Goal: Transaction & Acquisition: Obtain resource

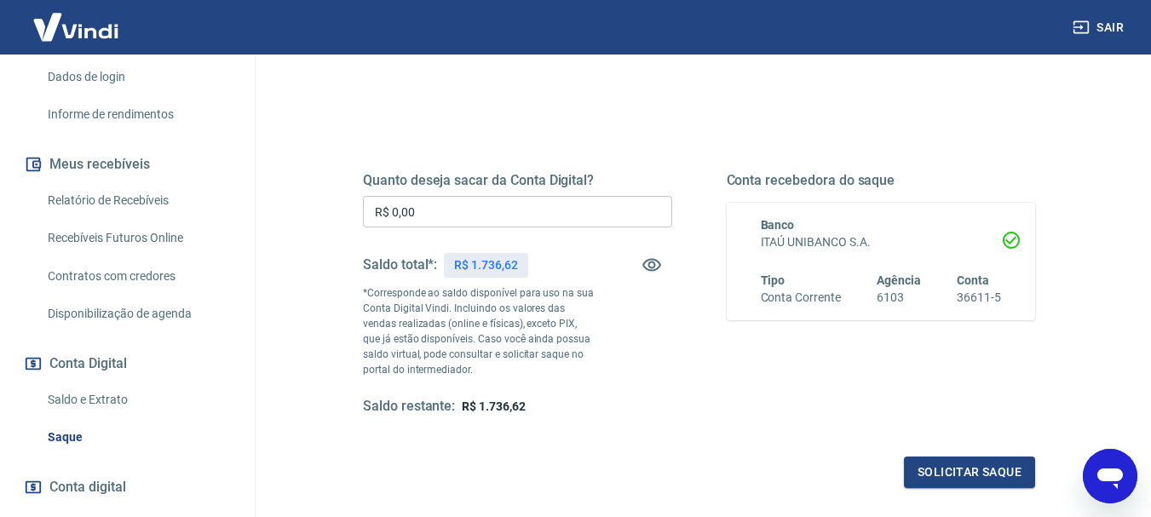
scroll to position [341, 0]
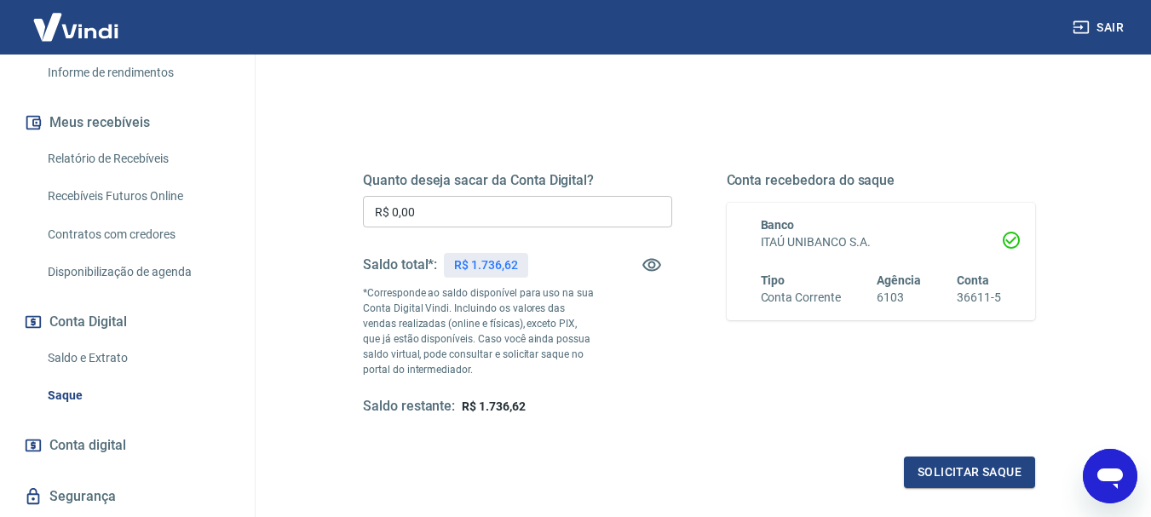
click at [89, 349] on link "Saldo e Extrato" at bounding box center [137, 358] width 193 height 35
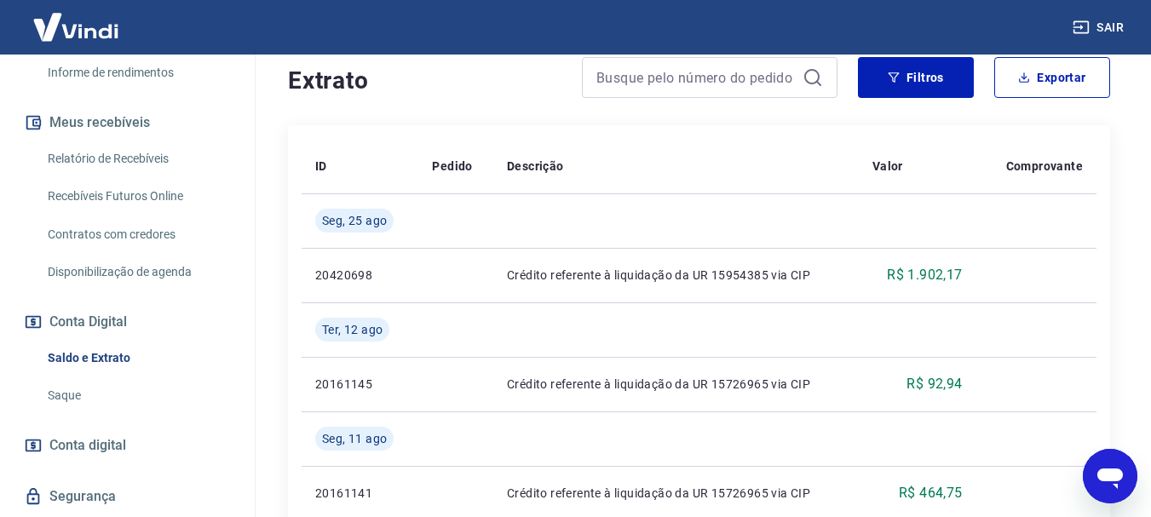
scroll to position [256, 0]
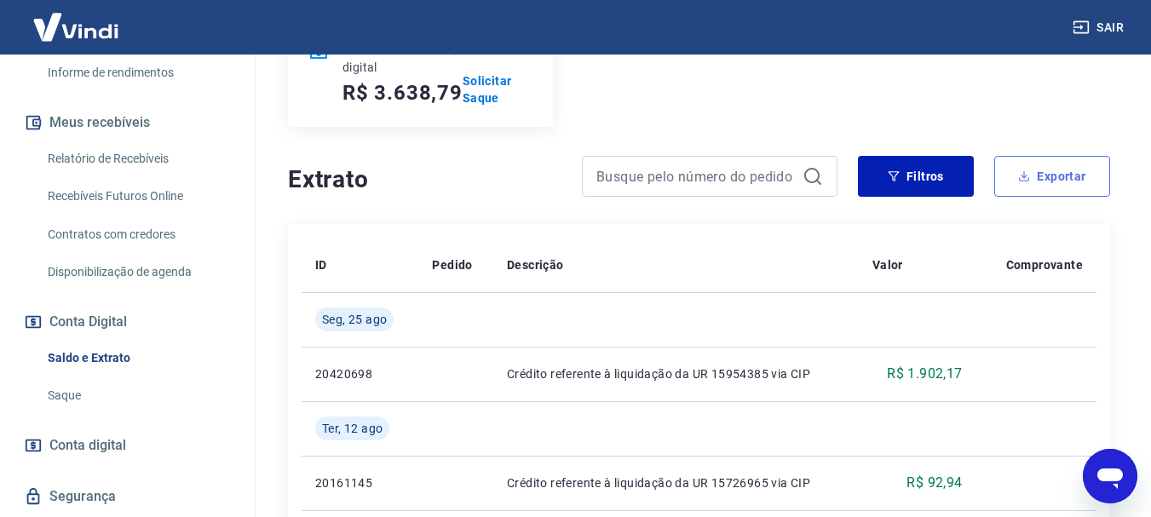
click at [1060, 167] on button "Exportar" at bounding box center [1052, 176] width 116 height 41
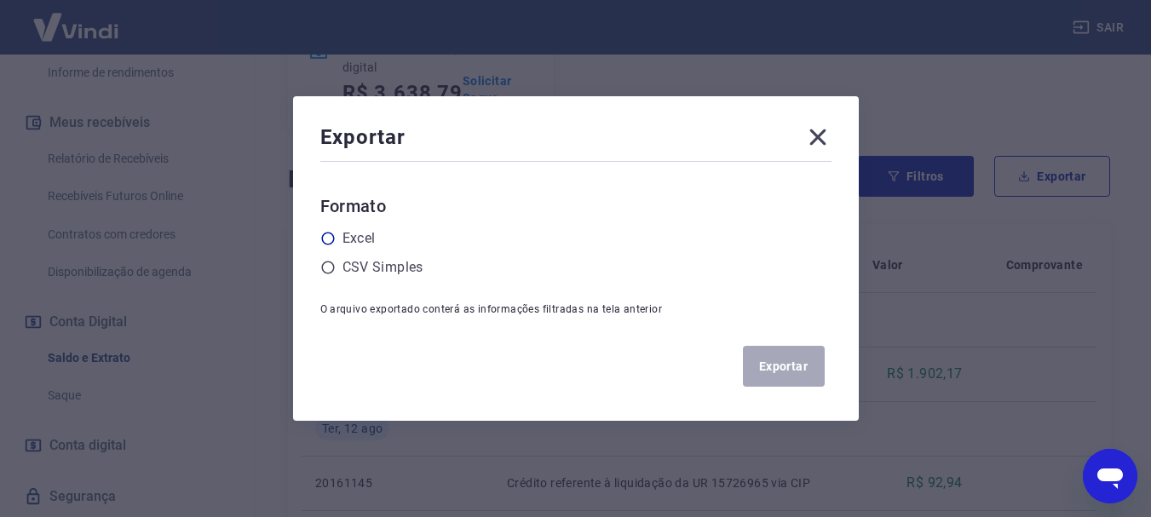
click at [335, 239] on icon at bounding box center [327, 238] width 15 height 15
click at [0, 0] on input "radio" at bounding box center [0, 0] width 0 height 0
click at [792, 369] on button "Exportar" at bounding box center [784, 366] width 82 height 41
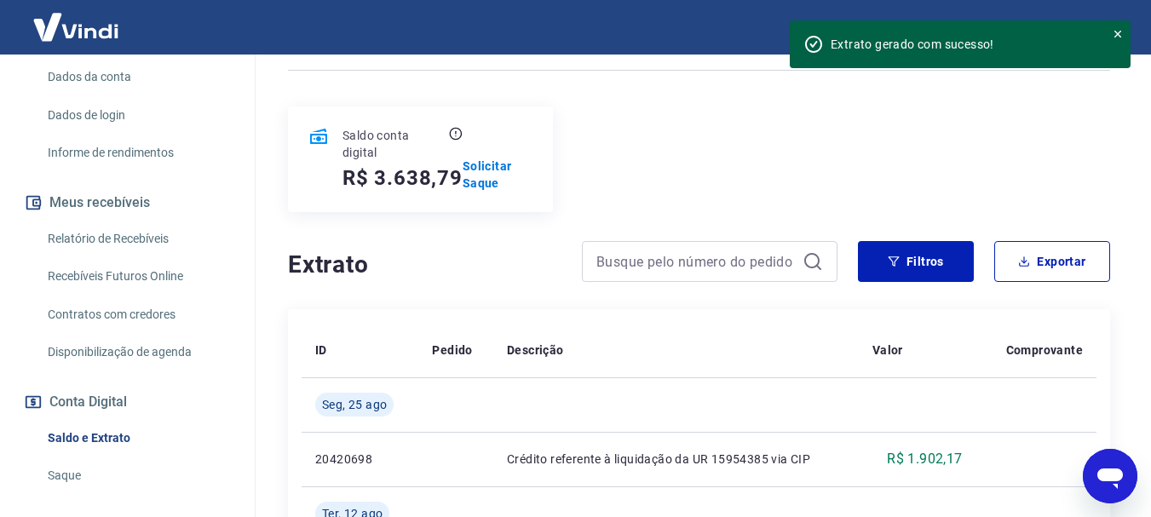
scroll to position [220, 0]
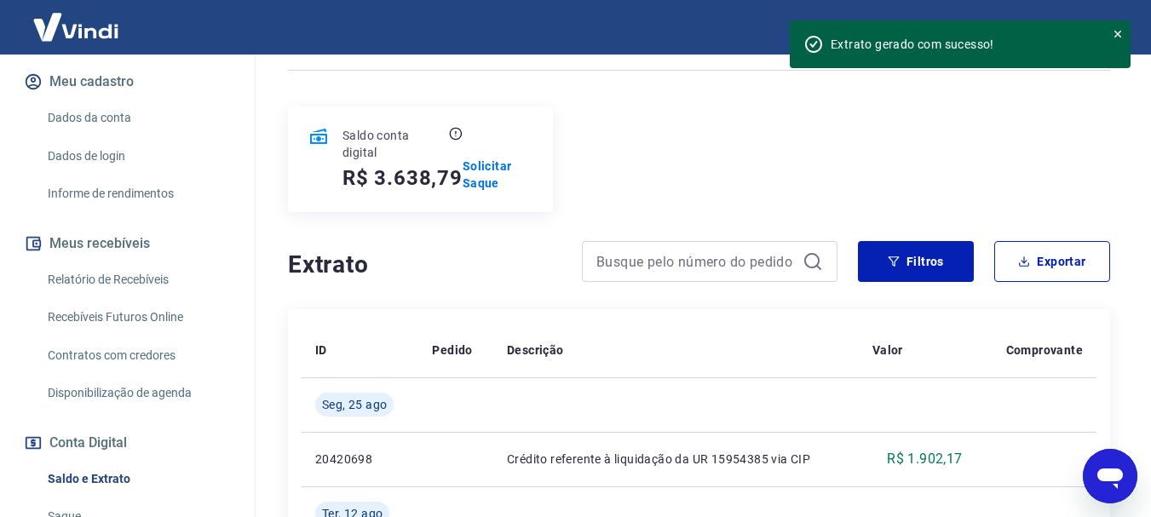
click at [96, 273] on link "Relatório de Recebíveis" at bounding box center [137, 279] width 193 height 35
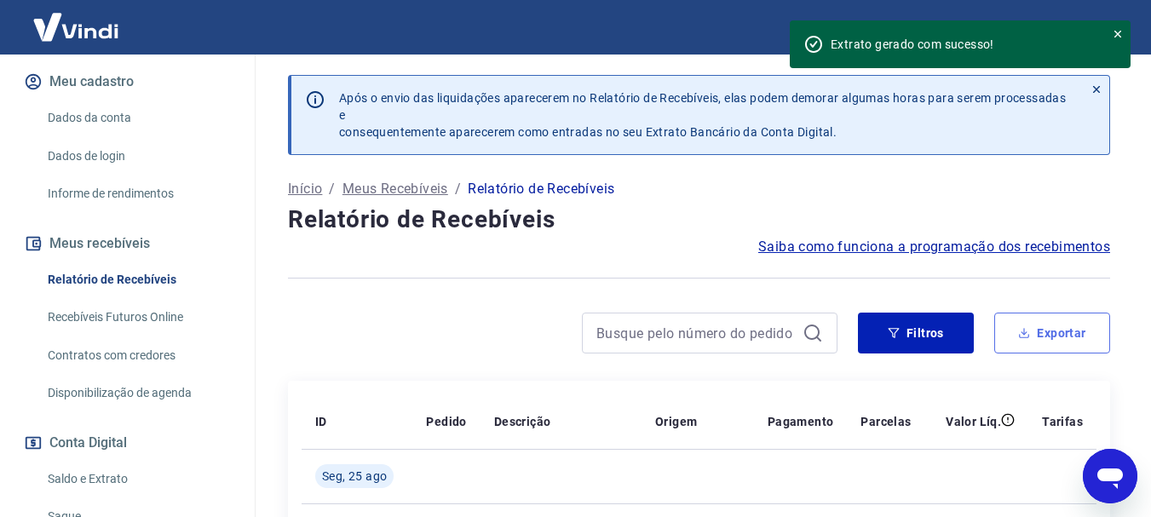
click at [1056, 333] on button "Exportar" at bounding box center [1052, 333] width 116 height 41
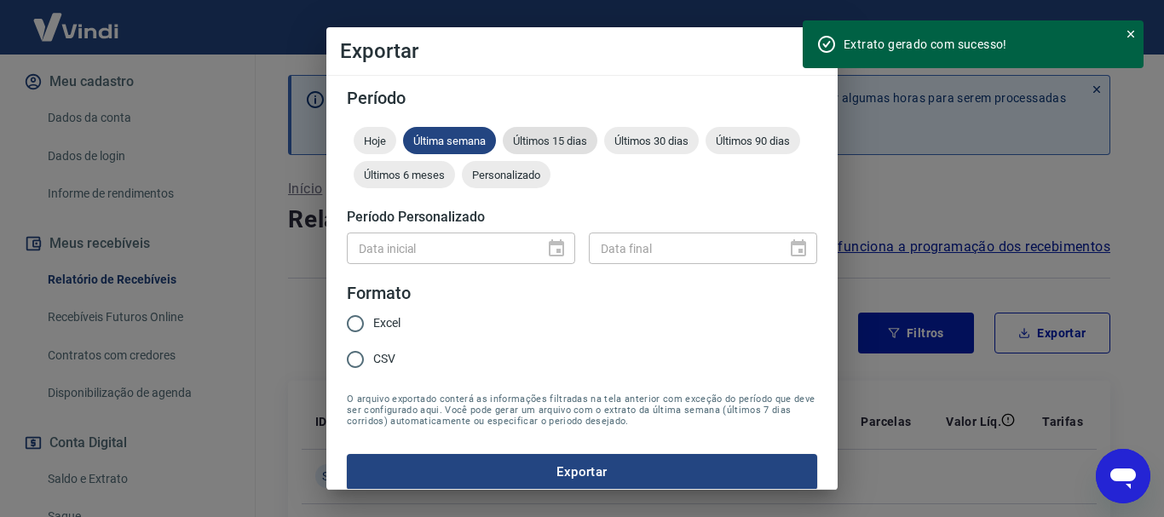
click at [526, 131] on div "Últimos 15 dias" at bounding box center [550, 140] width 95 height 27
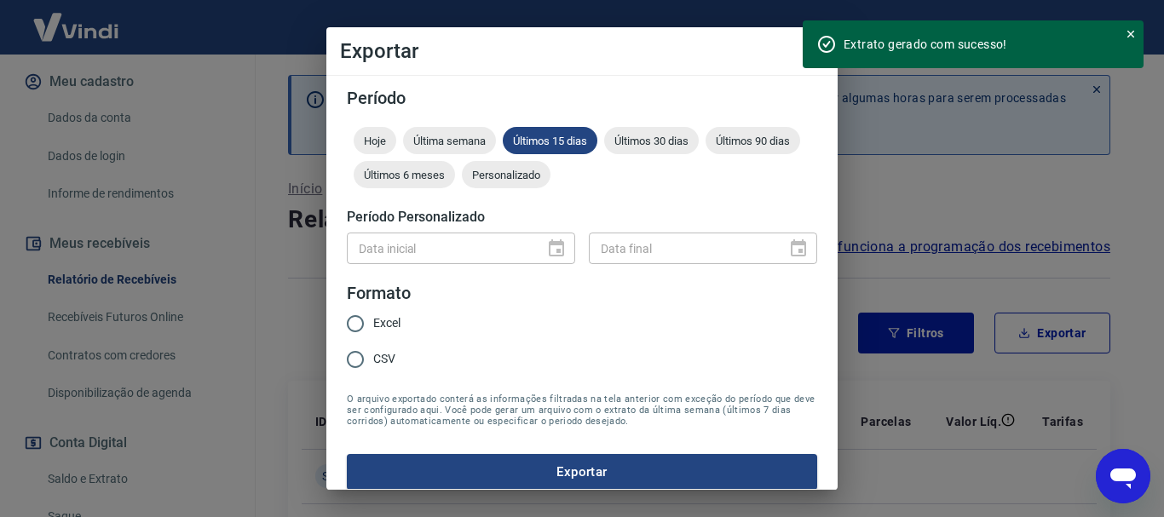
click at [356, 319] on input "Excel" at bounding box center [355, 324] width 36 height 36
radio input "true"
click at [453, 467] on button "Exportar" at bounding box center [582, 472] width 470 height 36
